Goal: Find specific page/section: Find specific page/section

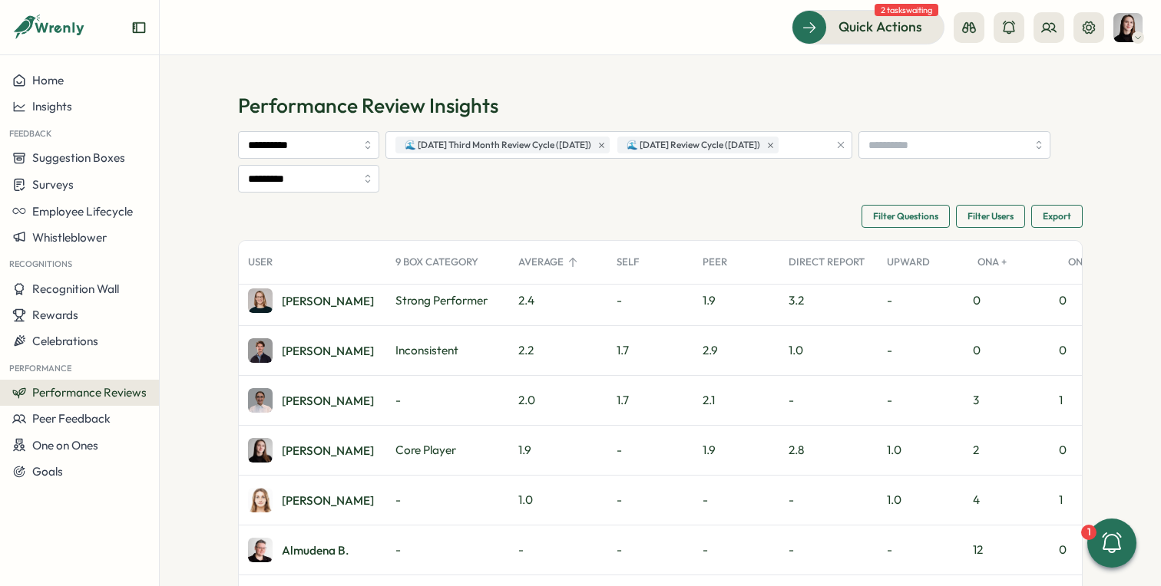
scroll to position [278, 0]
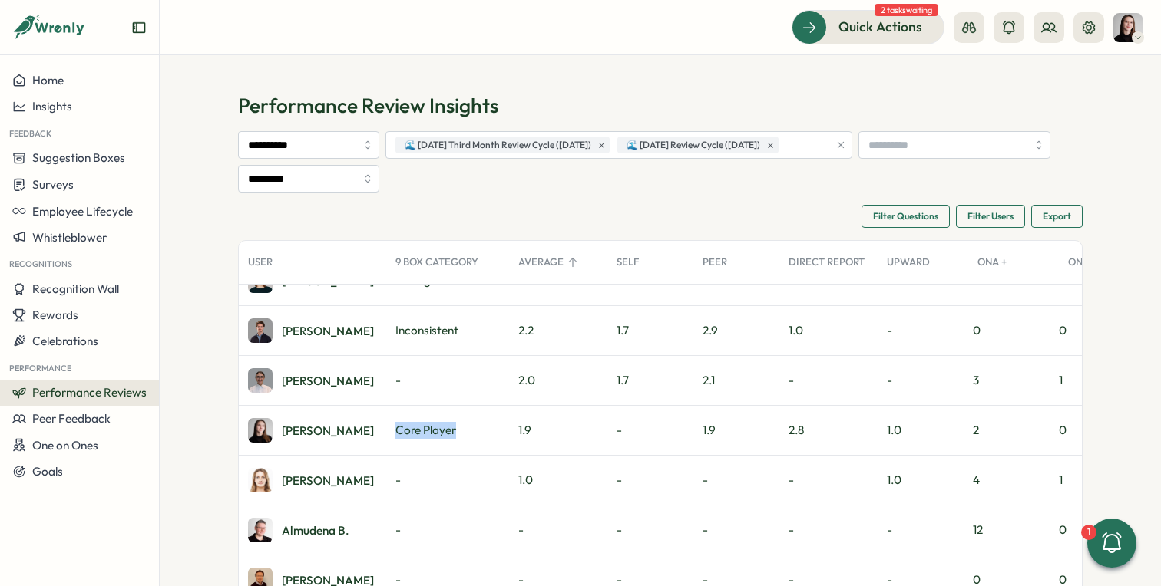
drag, startPoint x: 387, startPoint y: 431, endPoint x: 465, endPoint y: 432, distance: 78.3
click at [465, 432] on div "Core Player" at bounding box center [447, 430] width 123 height 49
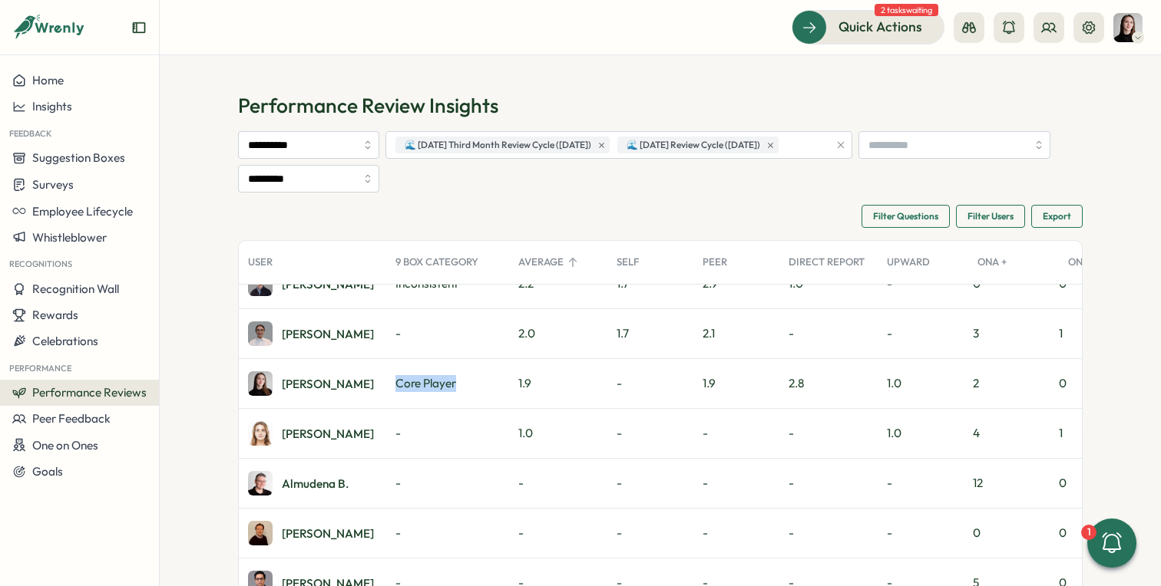
scroll to position [359, 0]
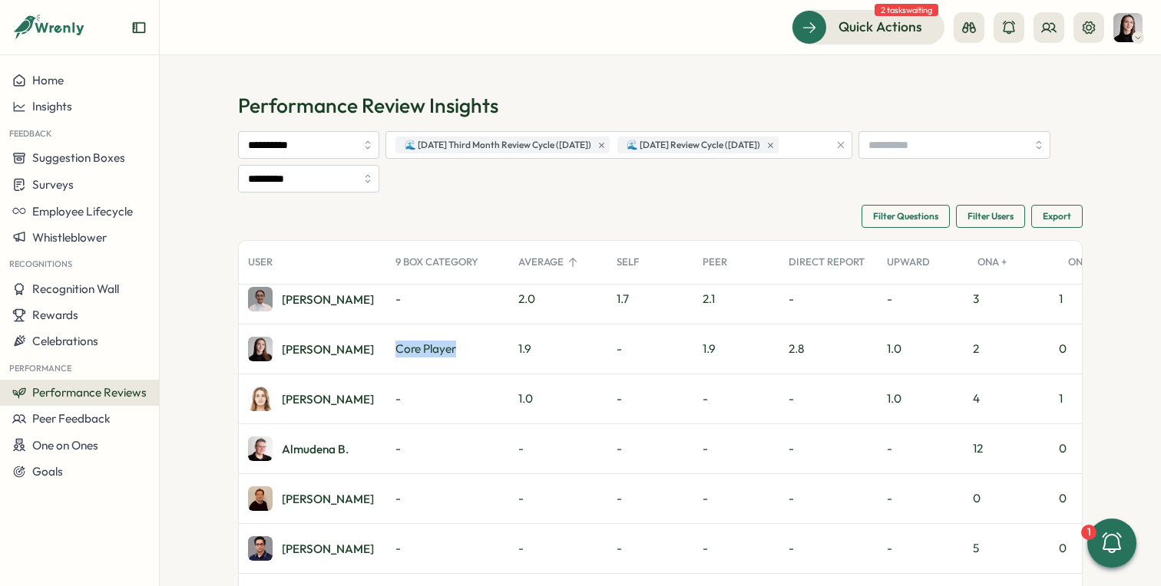
click at [420, 262] on div "9 Box Category" at bounding box center [447, 262] width 123 height 31
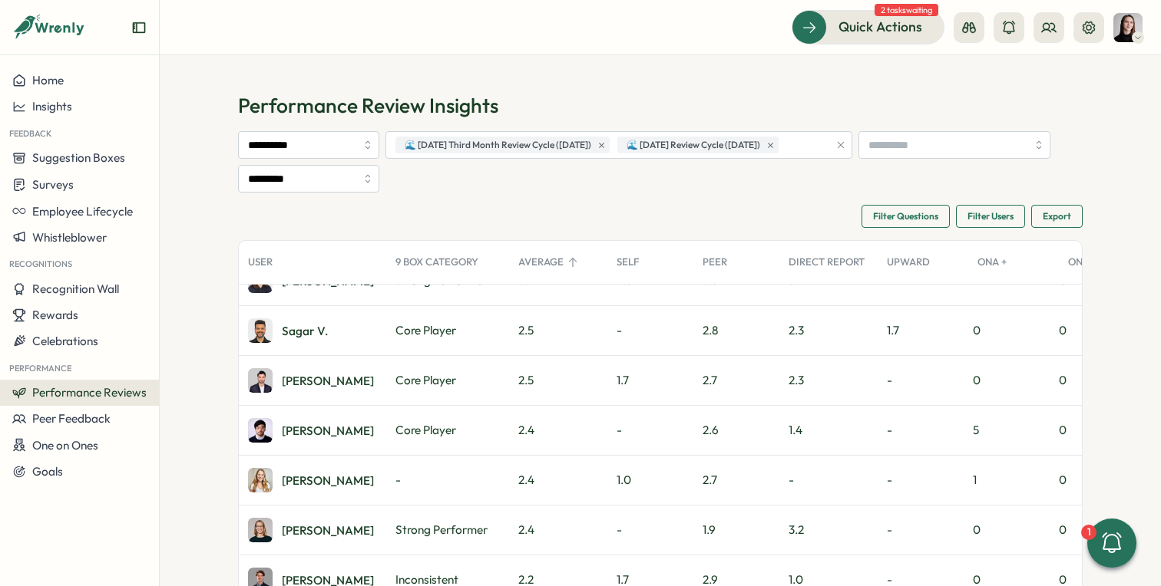
scroll to position [0, 0]
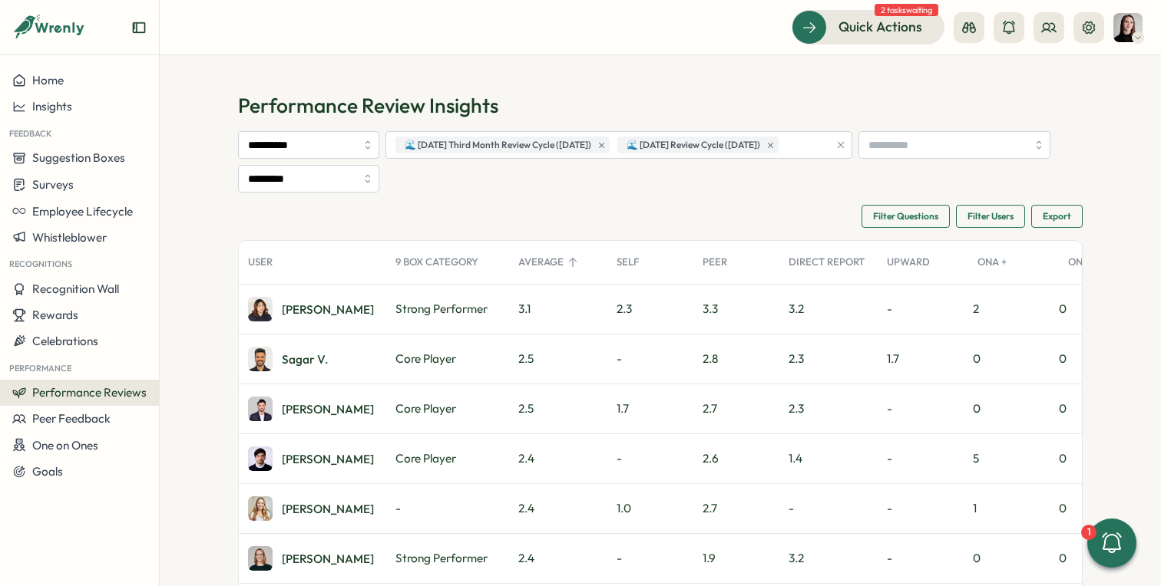
click at [246, 231] on div "Filter Questions Filter Users Export User 9 Box Category Average Self Peer Dire…" at bounding box center [660, 427] width 844 height 444
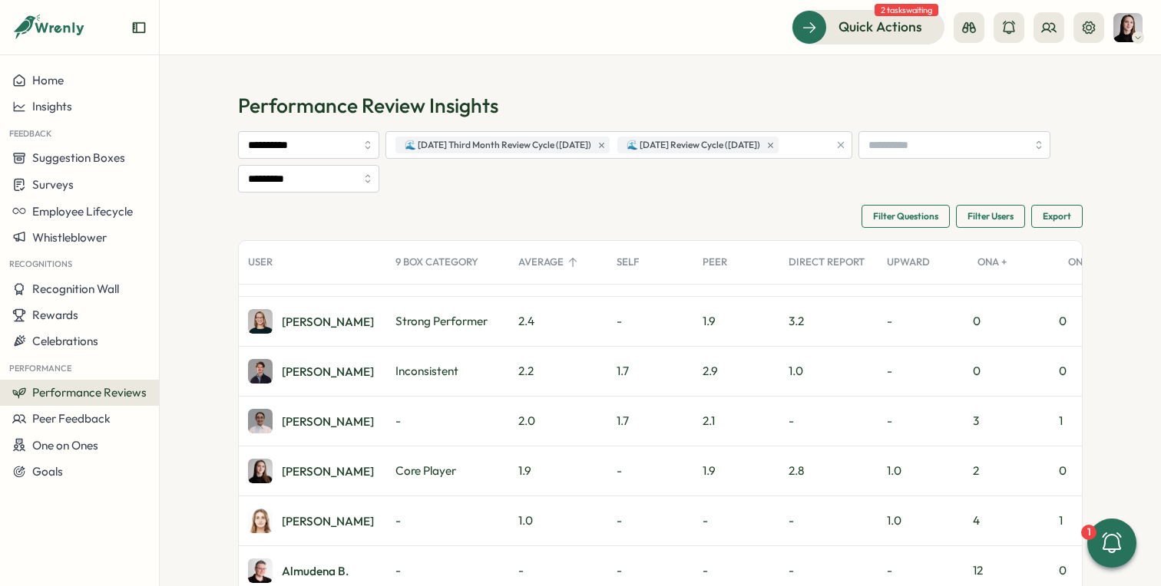
scroll to position [273, 0]
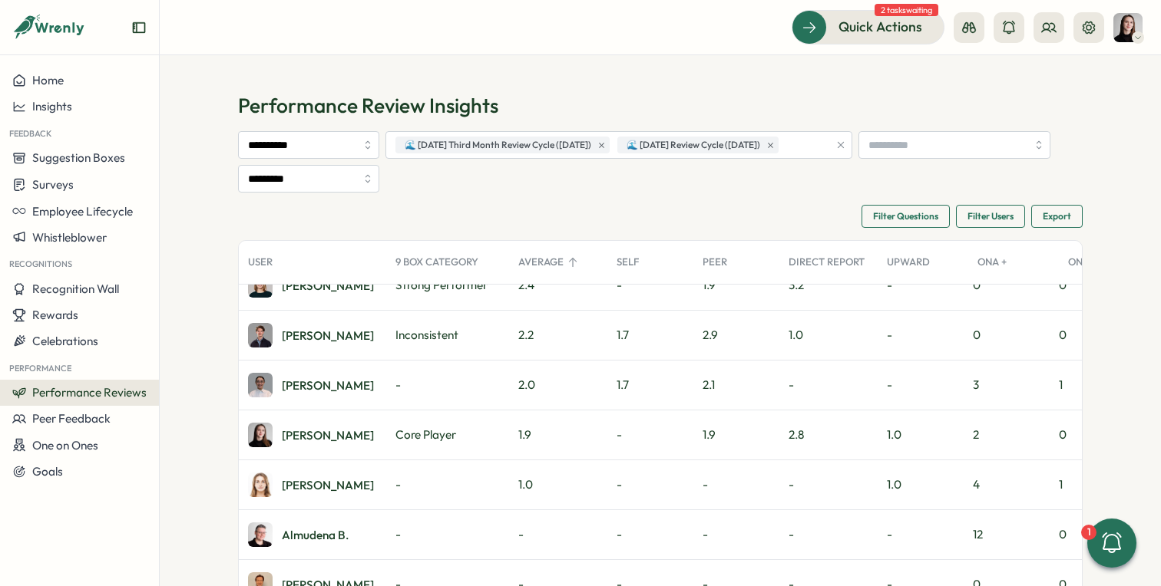
drag, startPoint x: 525, startPoint y: 433, endPoint x: 575, endPoint y: 443, distance: 50.9
click at [575, 443] on div "1.9" at bounding box center [558, 435] width 98 height 49
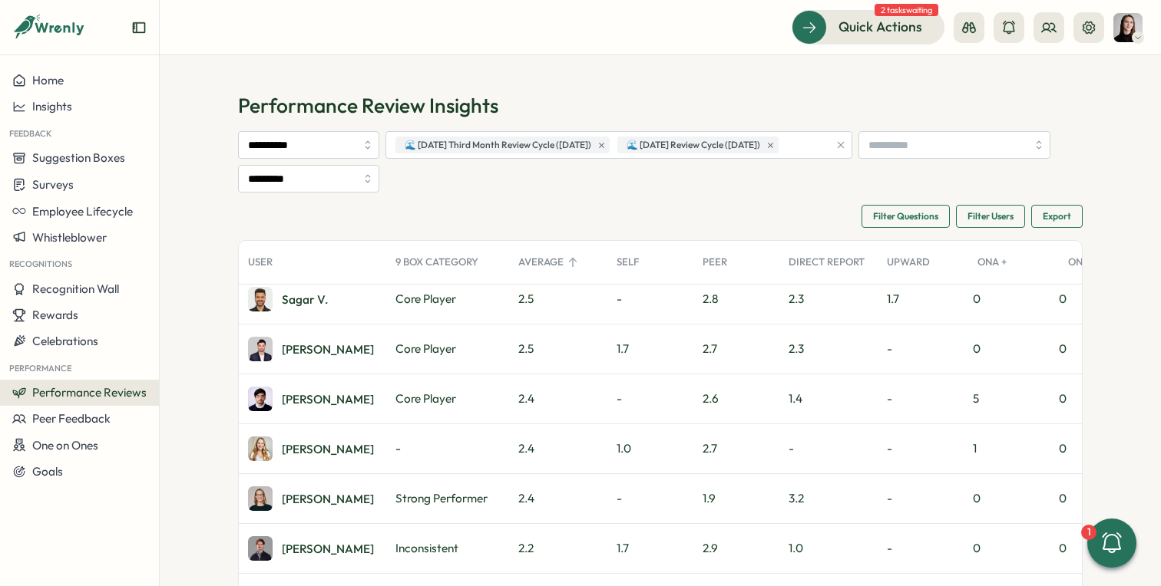
scroll to position [0, 0]
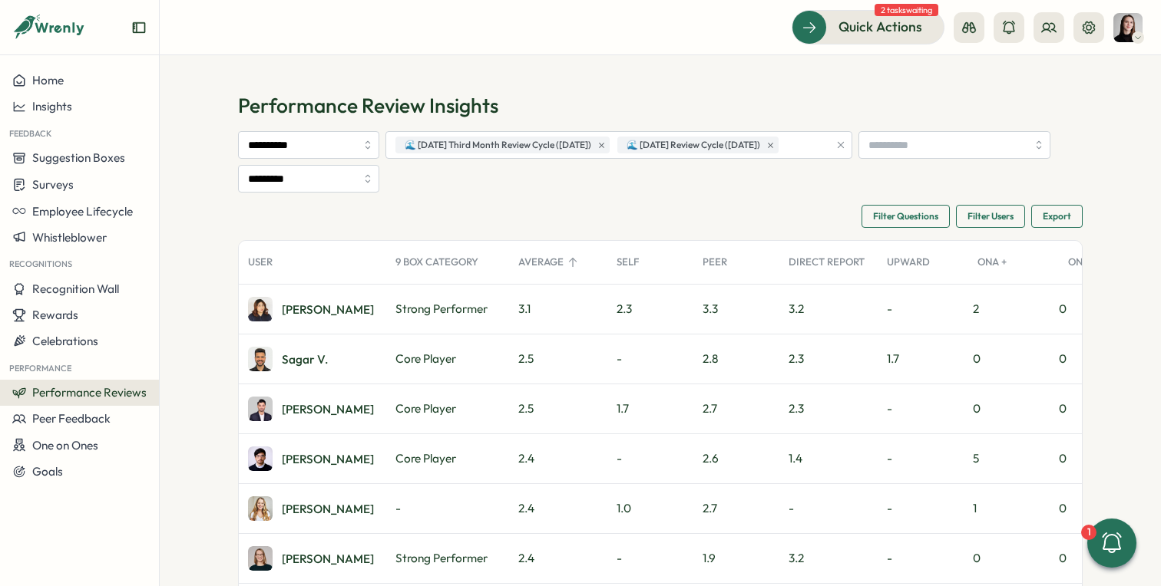
click at [620, 299] on div "2.3" at bounding box center [650, 309] width 86 height 49
drag, startPoint x: 618, startPoint y: 312, endPoint x: 779, endPoint y: 315, distance: 161.2
click at [619, 312] on div "2.3" at bounding box center [650, 309] width 86 height 49
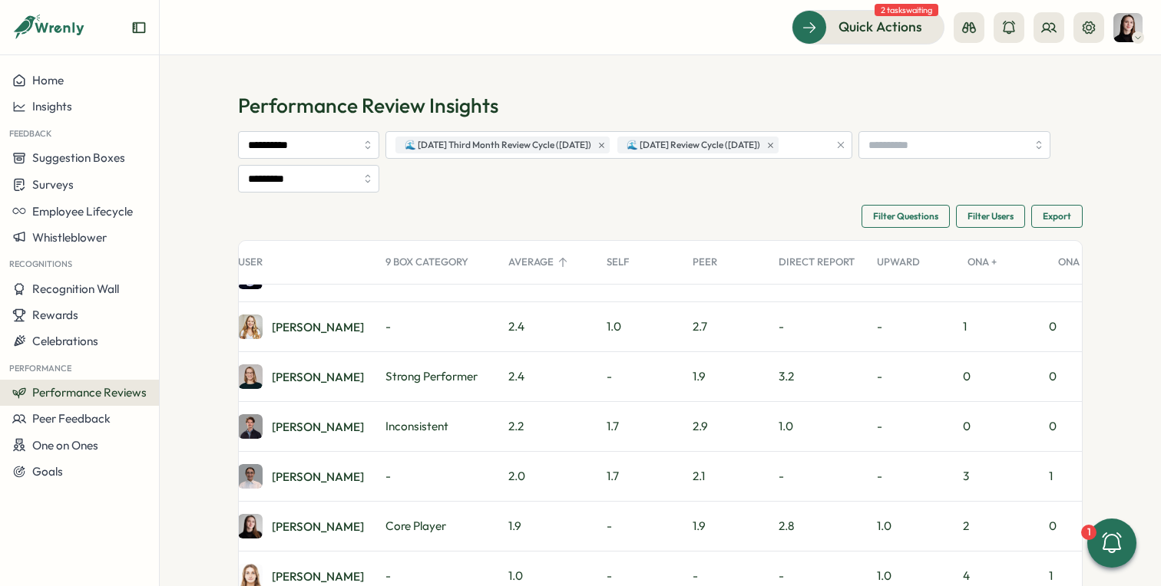
scroll to position [187, 0]
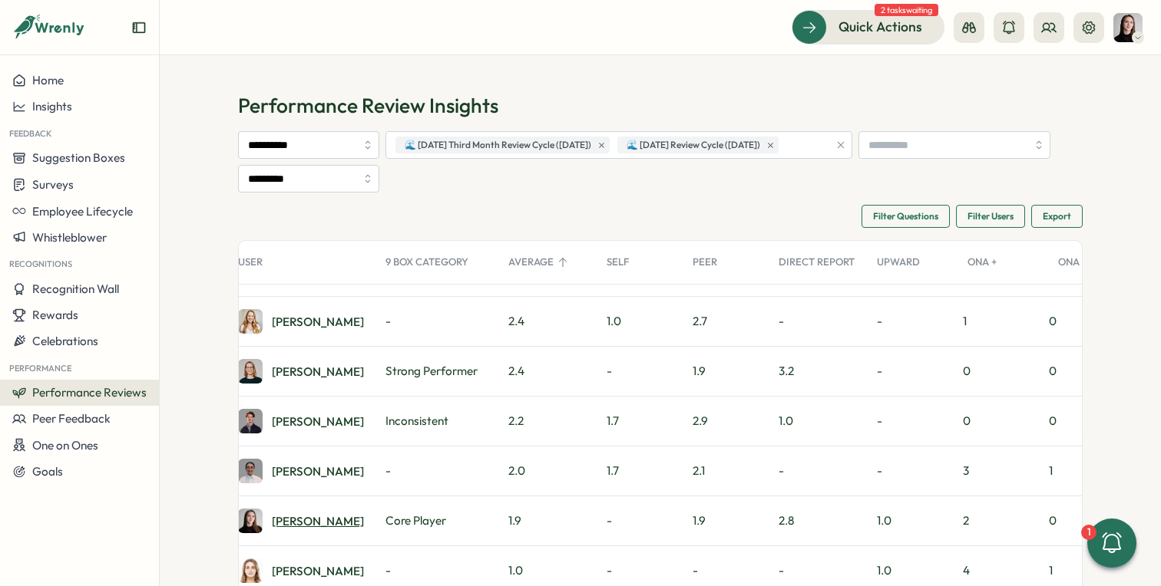
click at [272, 527] on div "[PERSON_NAME]" at bounding box center [318, 522] width 92 height 12
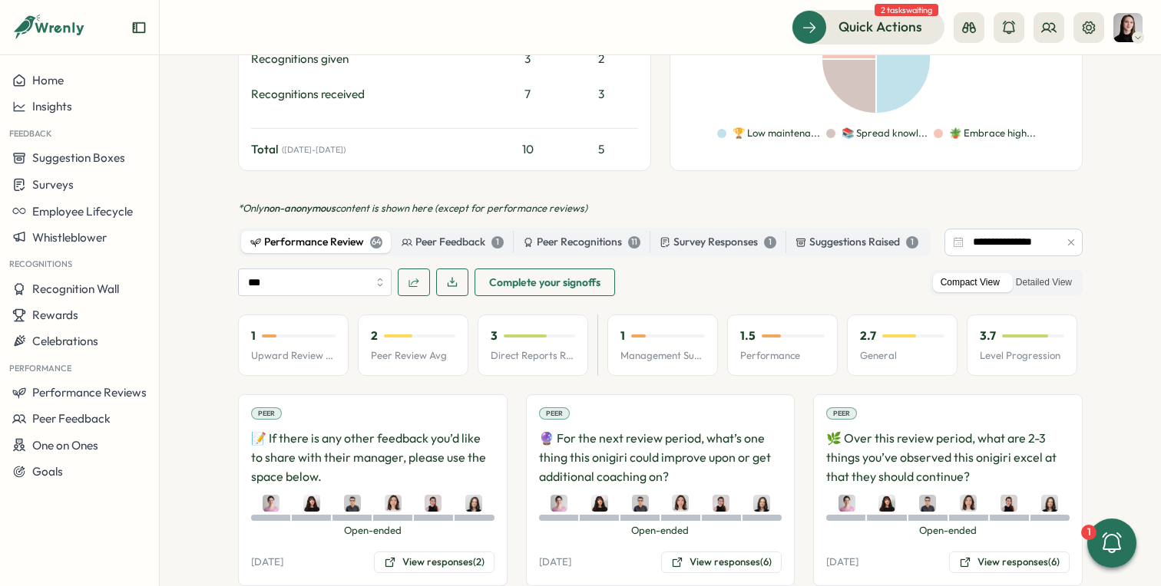
scroll to position [764, 0]
click at [1042, 272] on label "Detailed View" at bounding box center [1043, 281] width 71 height 19
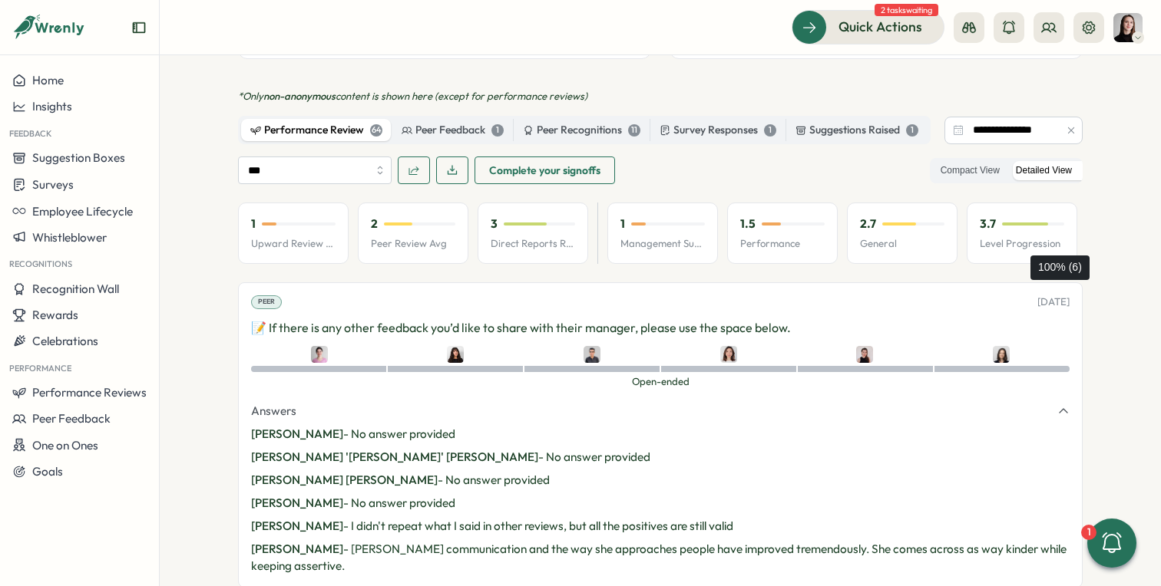
scroll to position [824, 0]
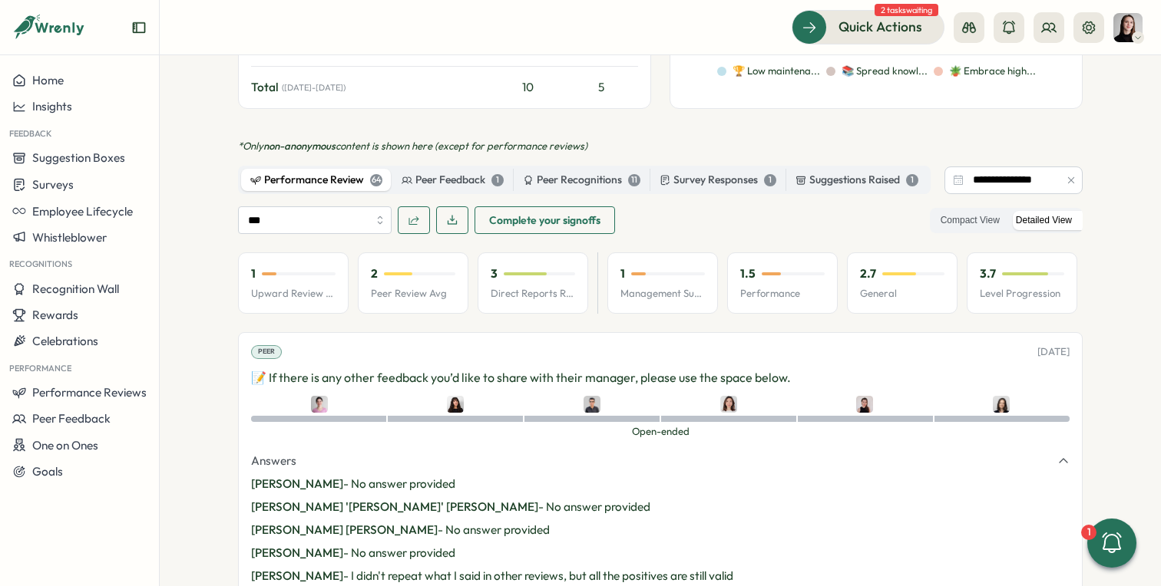
click at [1066, 175] on icon "button" at bounding box center [1071, 180] width 11 height 11
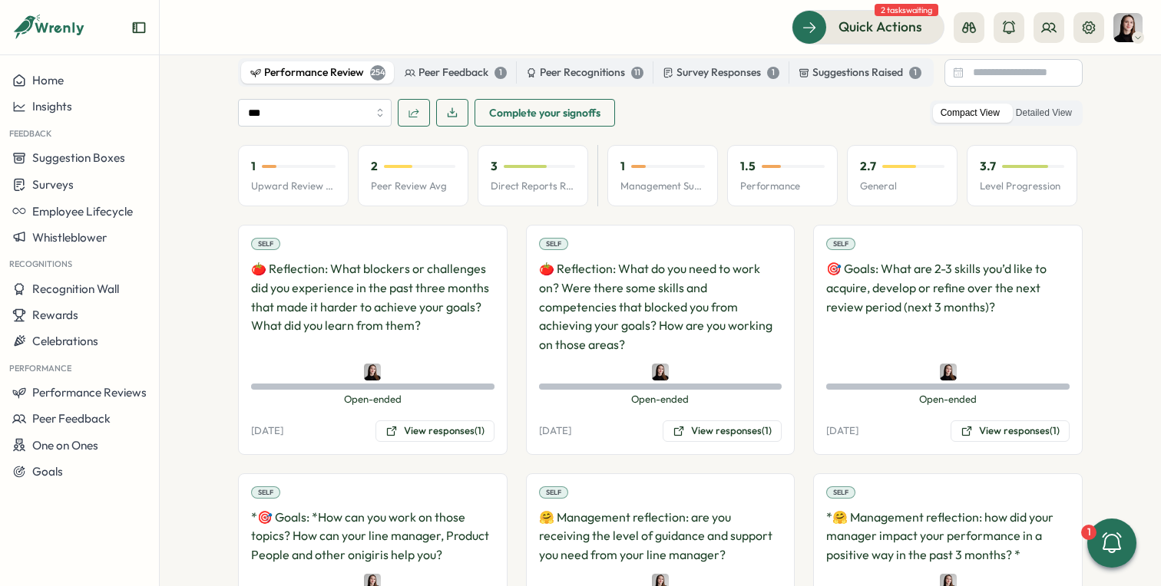
scroll to position [811, 0]
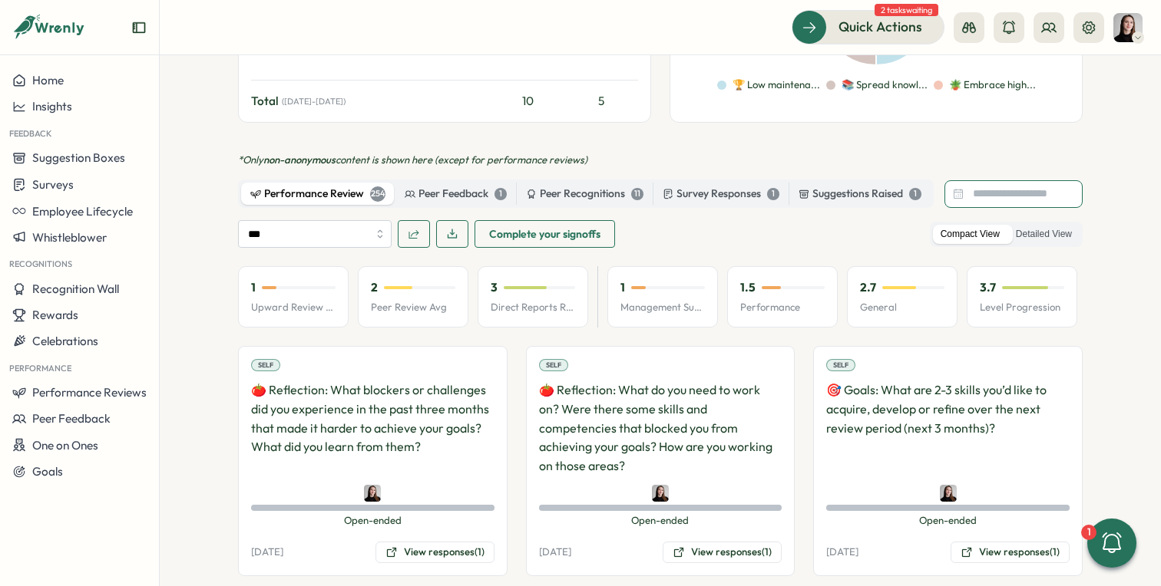
click at [998, 185] on input at bounding box center [1013, 194] width 138 height 28
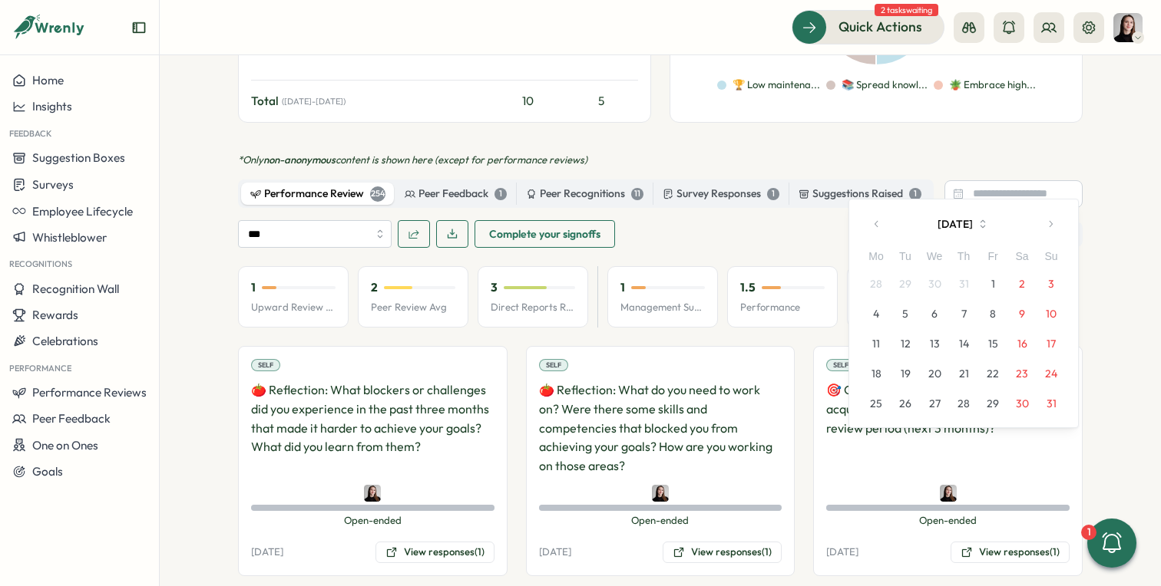
click at [871, 223] on icon "button" at bounding box center [876, 224] width 11 height 11
click at [897, 288] on button "1" at bounding box center [904, 283] width 29 height 29
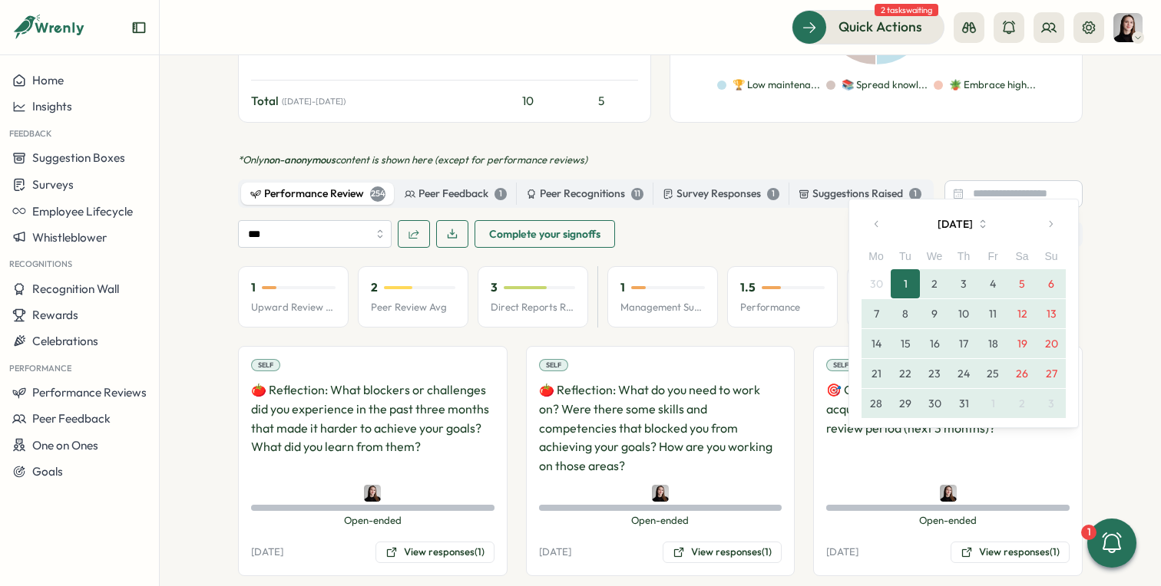
click at [1056, 401] on button "3" at bounding box center [1050, 403] width 29 height 29
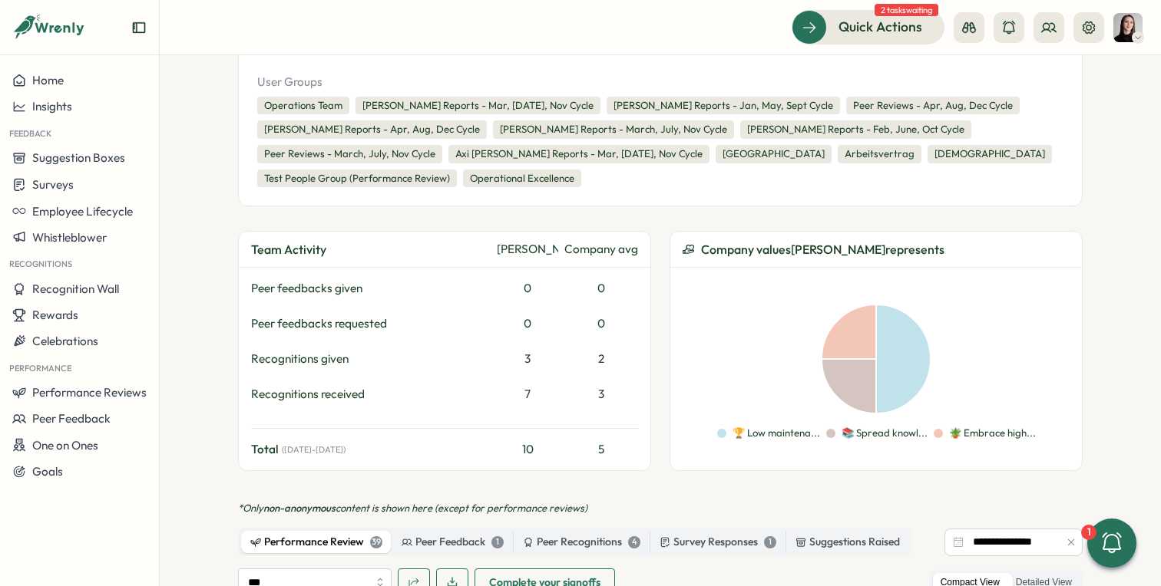
scroll to position [461, 0]
click at [61, 81] on span "Home" at bounding box center [47, 80] width 31 height 15
